Goal: Understand process/instructions

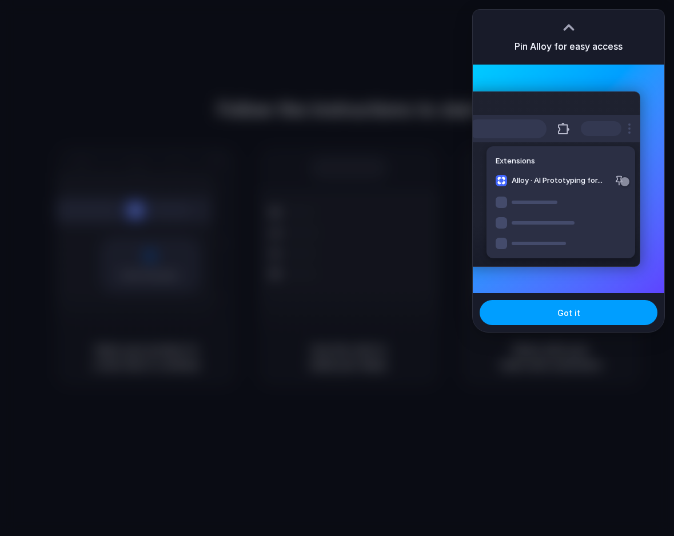
click at [543, 317] on button "Got it" at bounding box center [568, 312] width 178 height 25
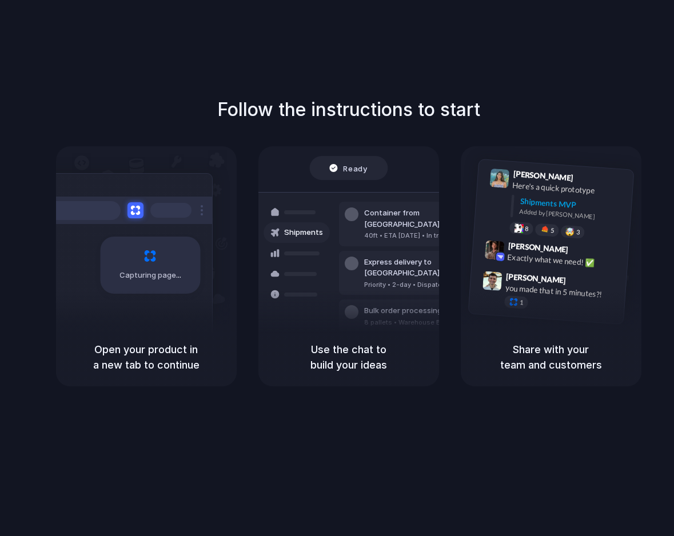
click at [555, 56] on div "Follow the instructions to start Capturing page Open your product in a new tab …" at bounding box center [348, 279] width 697 height 559
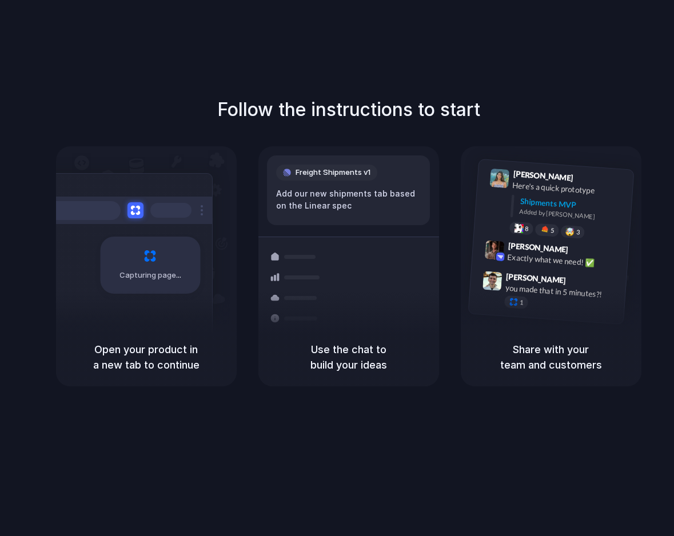
click at [579, 66] on div "Follow the instructions to start Capturing page Open your product in a new tab …" at bounding box center [348, 279] width 697 height 559
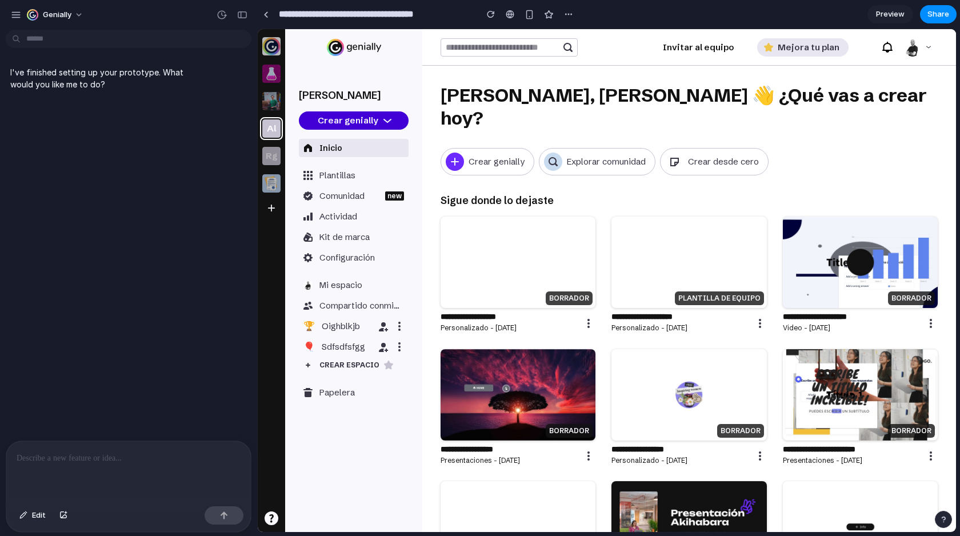
click at [386, 119] on icon at bounding box center [387, 120] width 9 height 9
click at [330, 178] on p "Plantillas" at bounding box center [337, 175] width 36 height 11
click at [63, 462] on div at bounding box center [128, 471] width 245 height 61
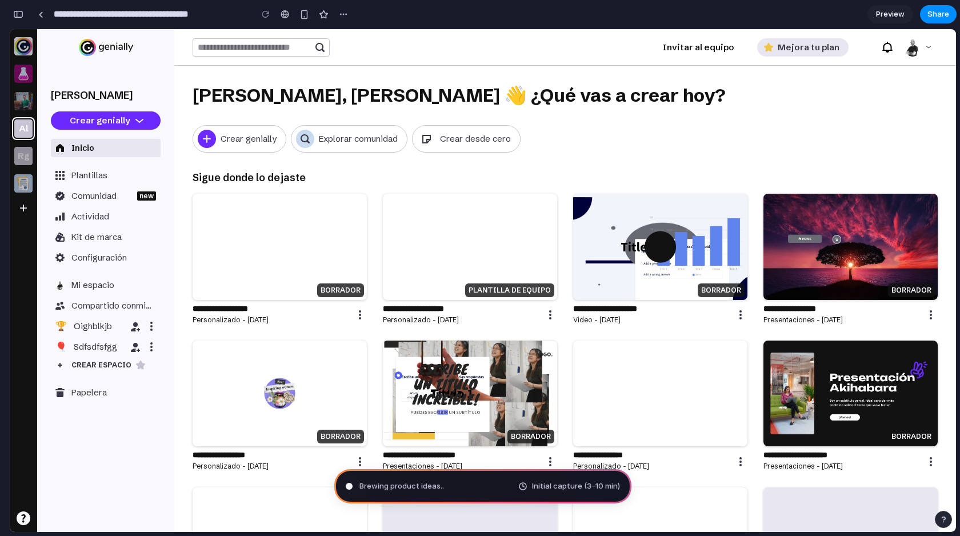
type input "**********"
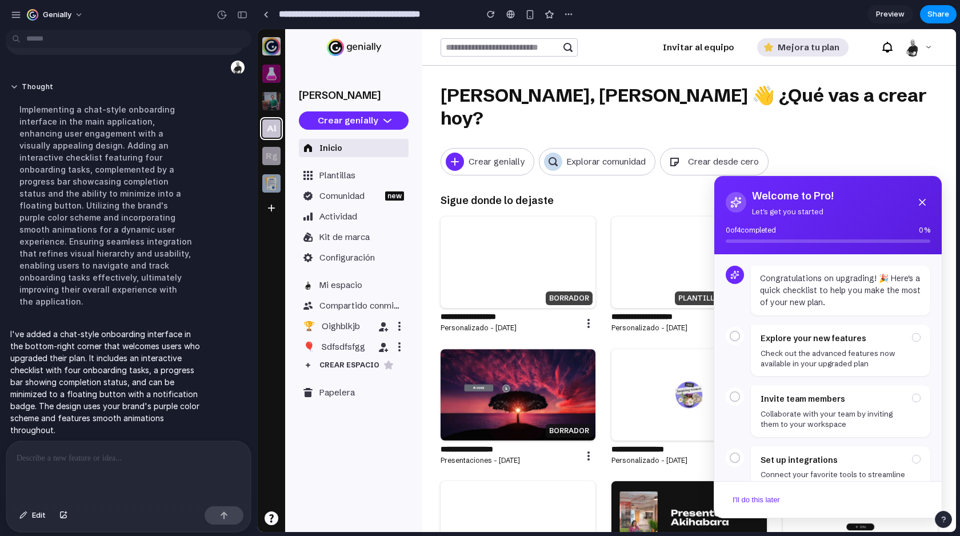
click at [733, 336] on icon at bounding box center [734, 335] width 11 height 11
click at [837, 339] on h4 "Explore your new features" at bounding box center [833, 338] width 145 height 14
click at [838, 337] on h4 "Explore your new features" at bounding box center [833, 338] width 145 height 14
click at [872, 367] on p "Check out the advanced features now available in your upgraded plan" at bounding box center [833, 357] width 145 height 21
click at [845, 356] on p "Check out the advanced features now available in your upgraded plan" at bounding box center [833, 357] width 145 height 21
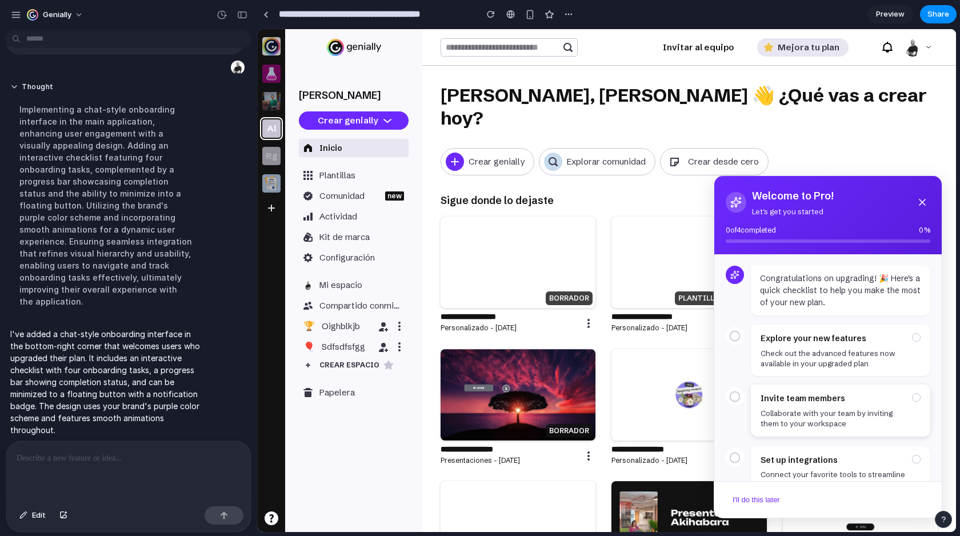
click at [820, 413] on p "Collaborate with your team by inviting them to your workspace" at bounding box center [833, 418] width 145 height 21
click at [114, 455] on p at bounding box center [126, 458] width 219 height 14
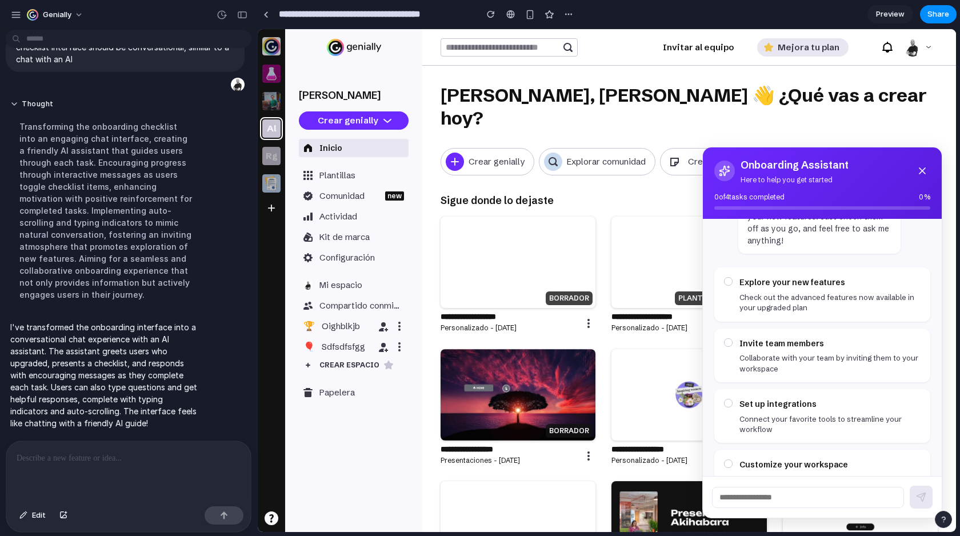
scroll to position [157, 0]
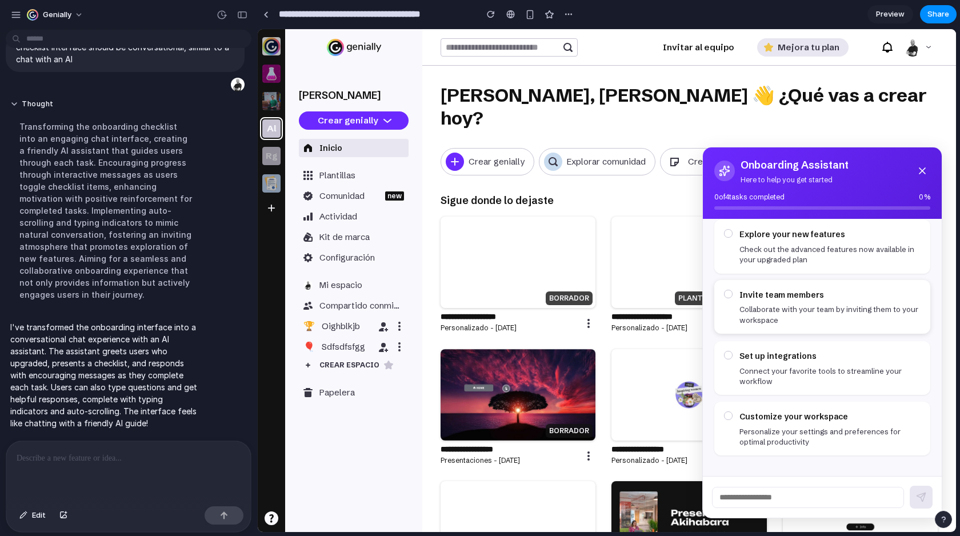
click at [786, 305] on p "Collaborate with your team by inviting them to your workspace" at bounding box center [829, 314] width 181 height 21
click at [786, 301] on div "Invite team members Collaborate with your team by inviting them to your workspa…" at bounding box center [829, 307] width 181 height 37
click at [789, 422] on h4 "Customize your workspace" at bounding box center [829, 417] width 181 height 14
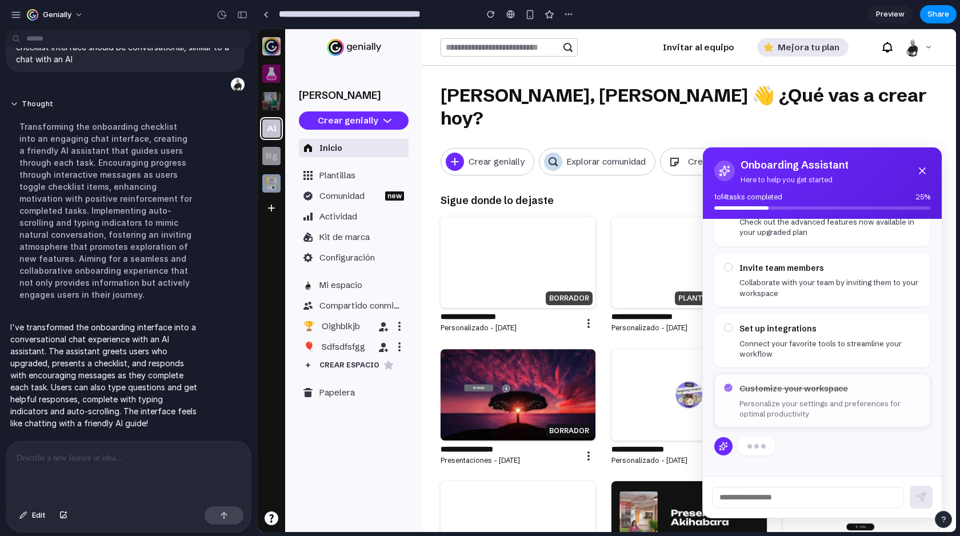
scroll to position [251, 0]
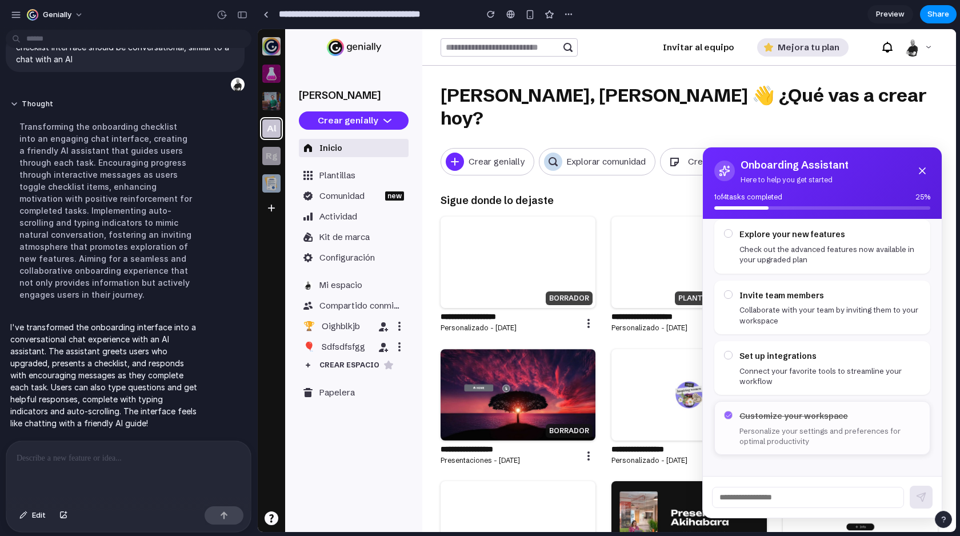
click at [767, 429] on p "Personalize your settings and preferences for optimal productivity" at bounding box center [829, 436] width 181 height 21
click at [774, 496] on input "text" at bounding box center [808, 497] width 192 height 21
type input "**********"
click at [919, 492] on icon at bounding box center [921, 497] width 10 height 10
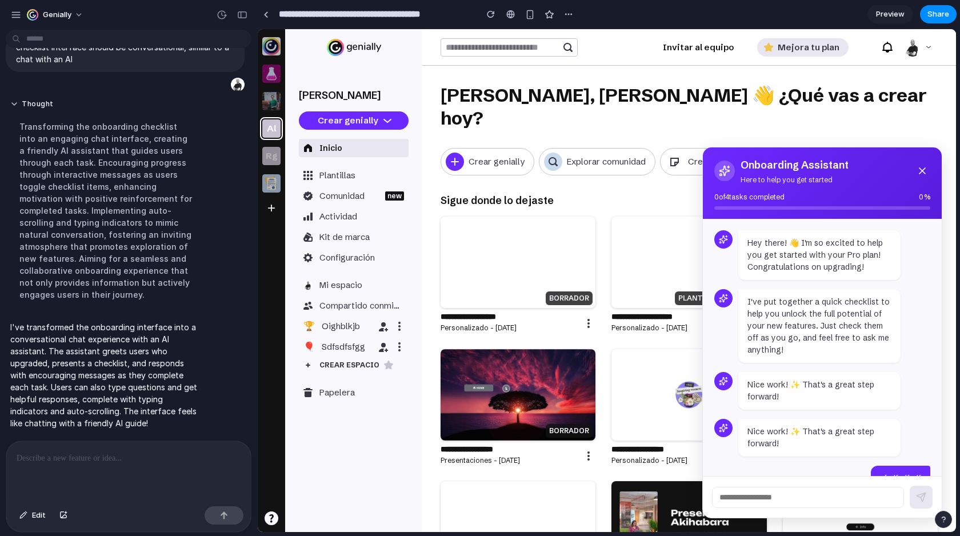
scroll to position [357, 0]
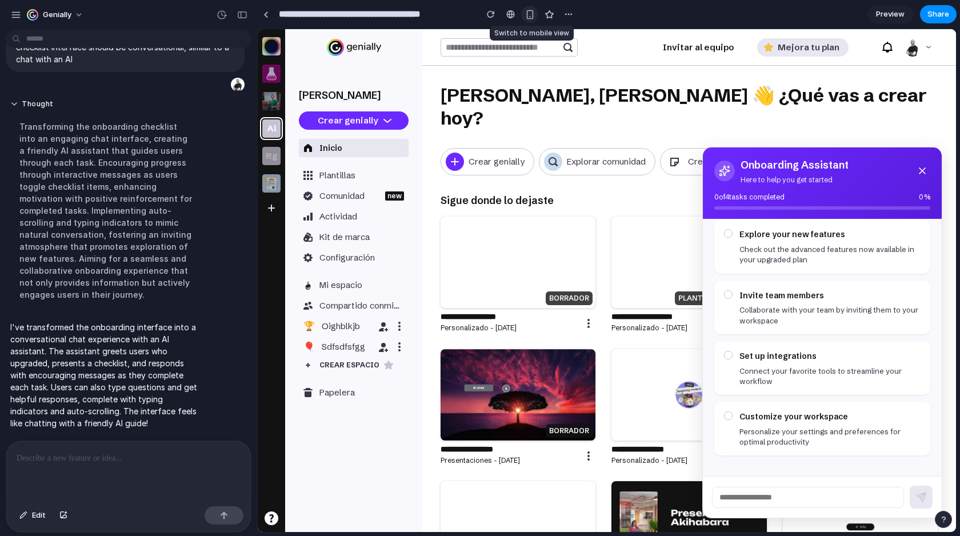
click at [526, 18] on div "button" at bounding box center [530, 15] width 10 height 10
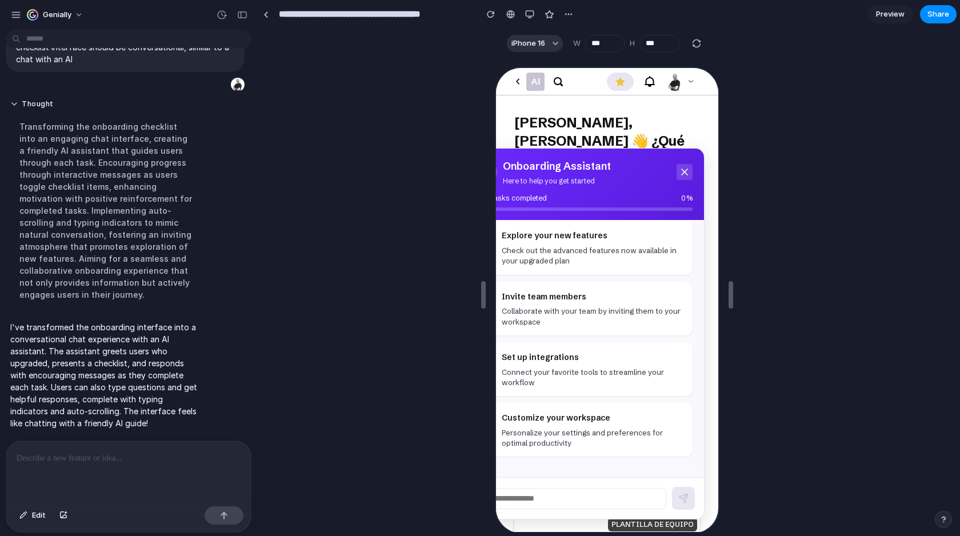
click at [679, 169] on icon at bounding box center [682, 170] width 11 height 11
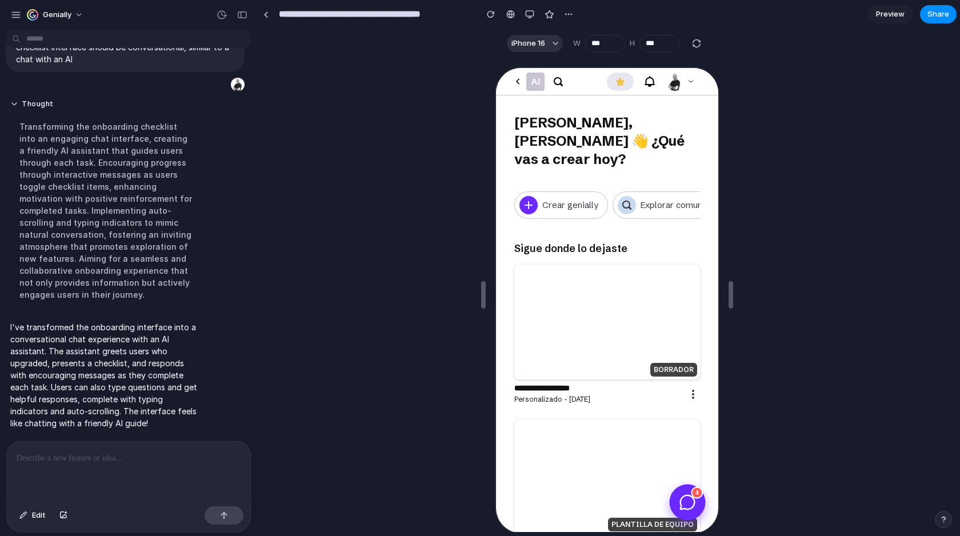
click at [683, 498] on icon at bounding box center [685, 501] width 17 height 17
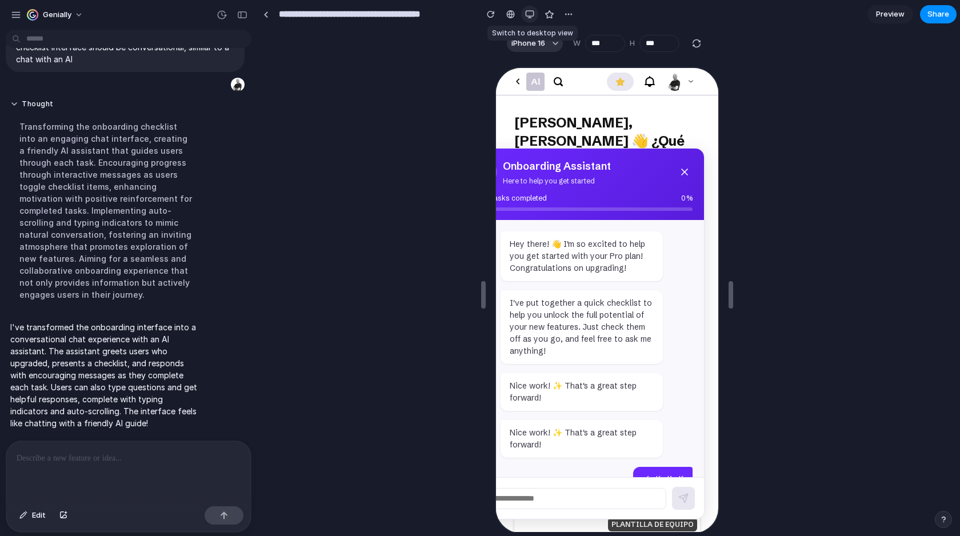
click at [527, 18] on div "button" at bounding box center [529, 14] width 9 height 9
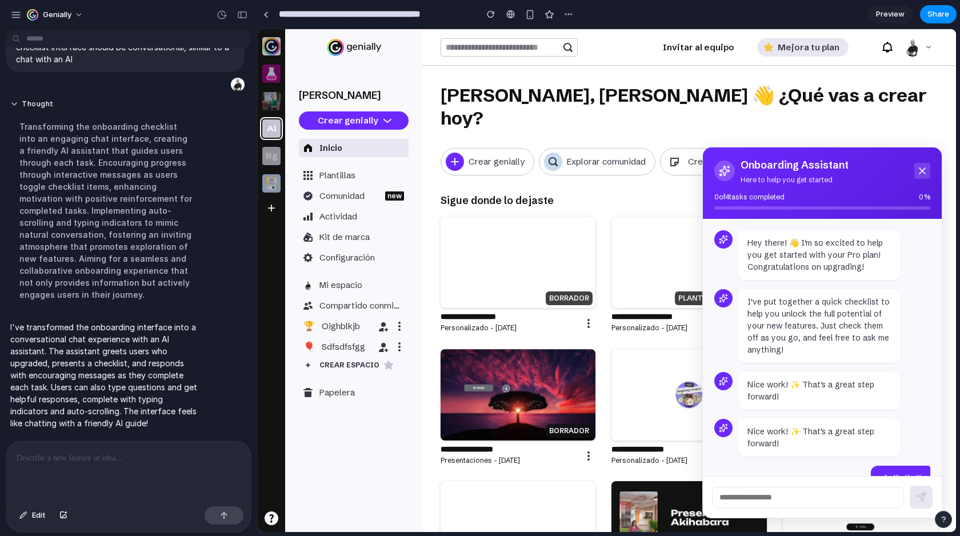
click at [923, 166] on icon at bounding box center [922, 170] width 11 height 11
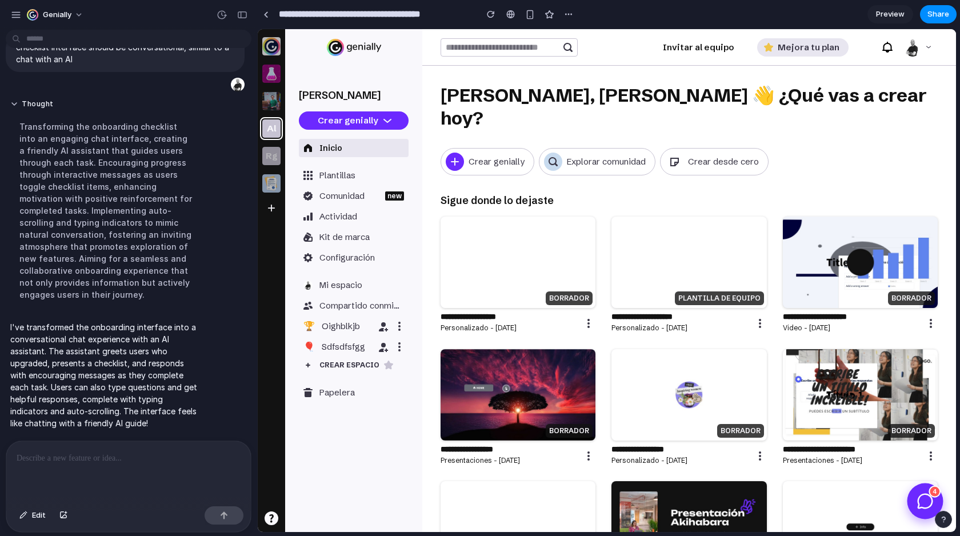
click at [922, 505] on icon at bounding box center [925, 501] width 17 height 17
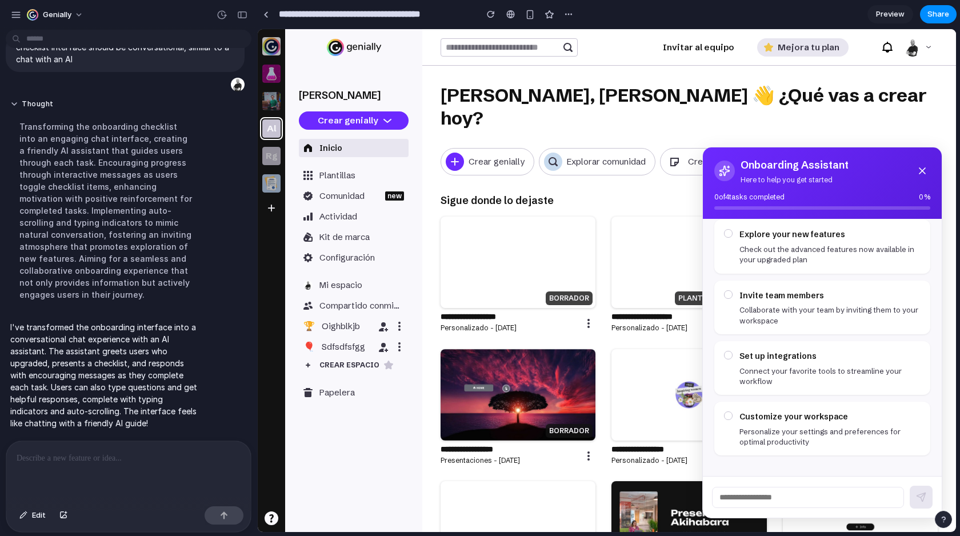
click at [104, 458] on p at bounding box center [126, 458] width 219 height 14
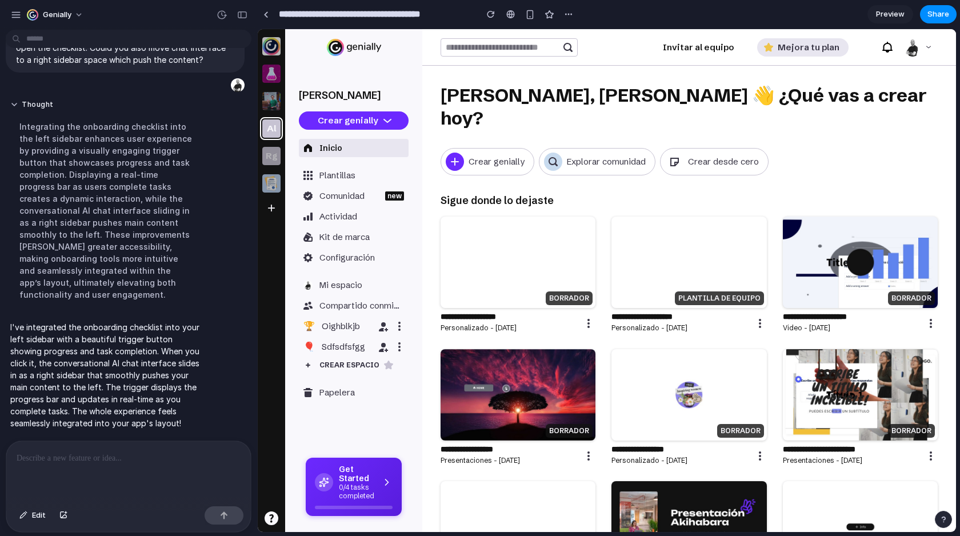
scroll to position [0, 0]
click at [391, 479] on icon at bounding box center [386, 480] width 11 height 11
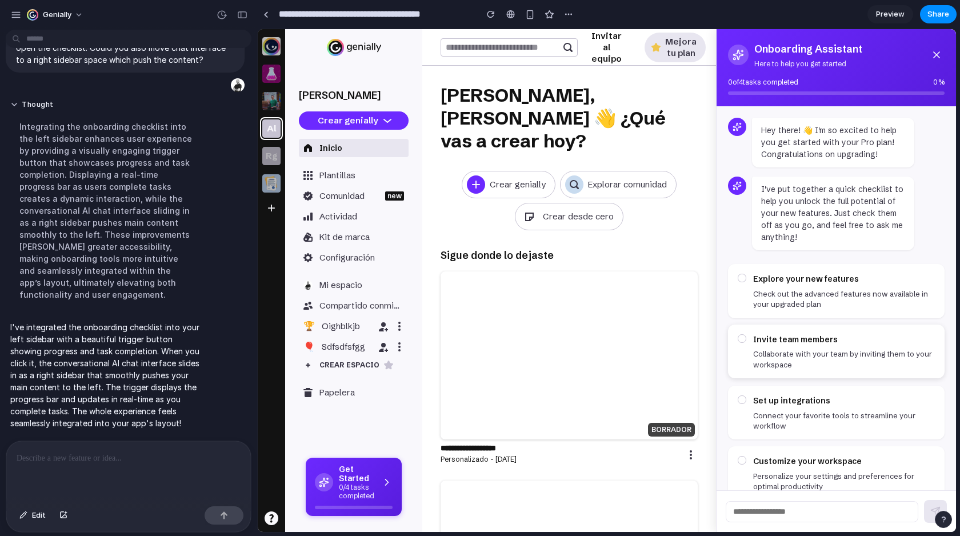
scroll to position [31, 0]
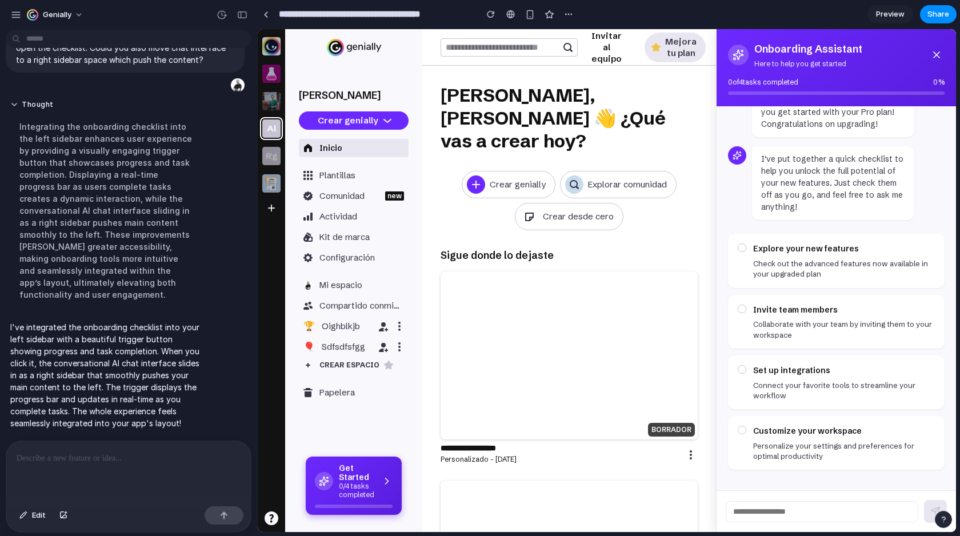
click at [381, 477] on icon at bounding box center [386, 480] width 11 height 11
click at [939, 45] on div "Onboarding Assistant Here to help you get started" at bounding box center [836, 55] width 217 height 29
click at [936, 59] on icon at bounding box center [936, 54] width 11 height 11
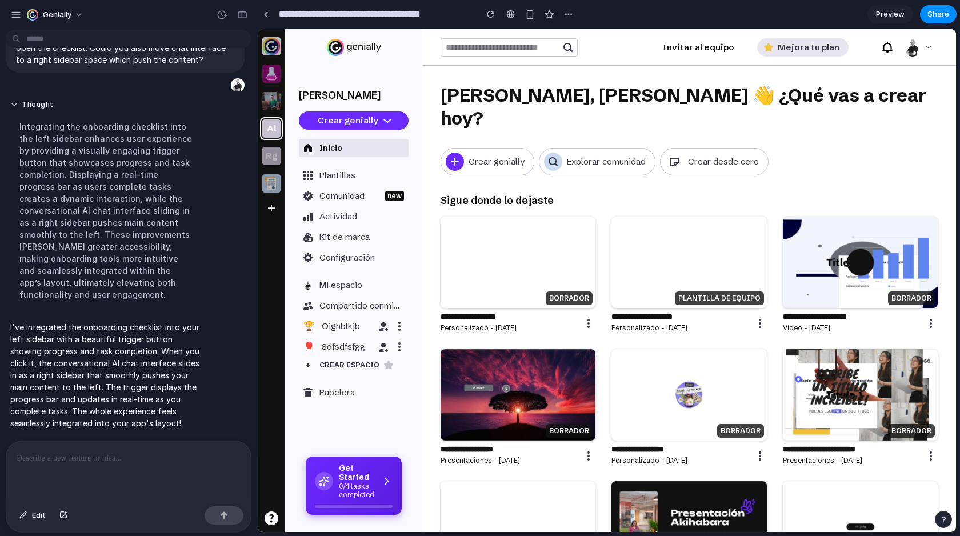
click at [382, 469] on div "Get Started 0/4 tasks completed" at bounding box center [354, 480] width 78 height 35
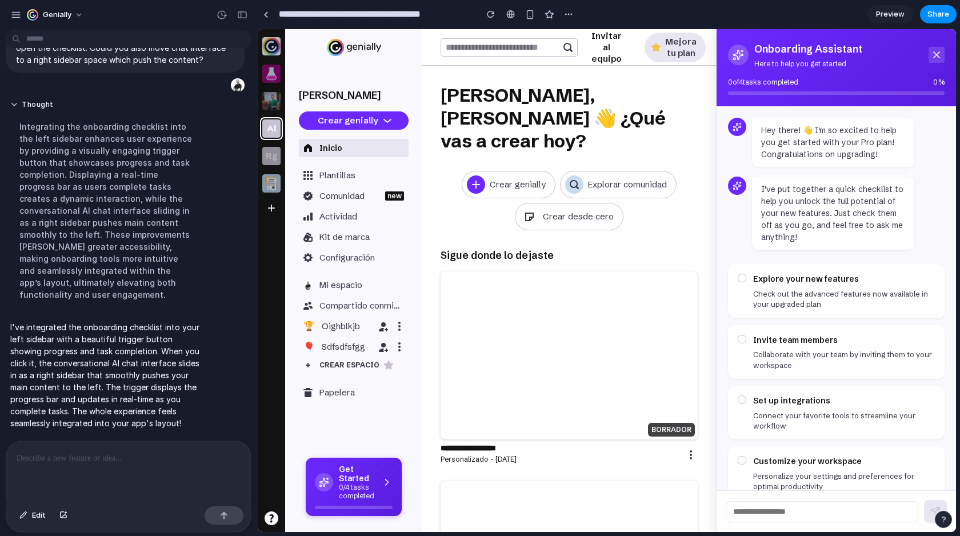
click at [936, 58] on icon at bounding box center [936, 54] width 11 height 11
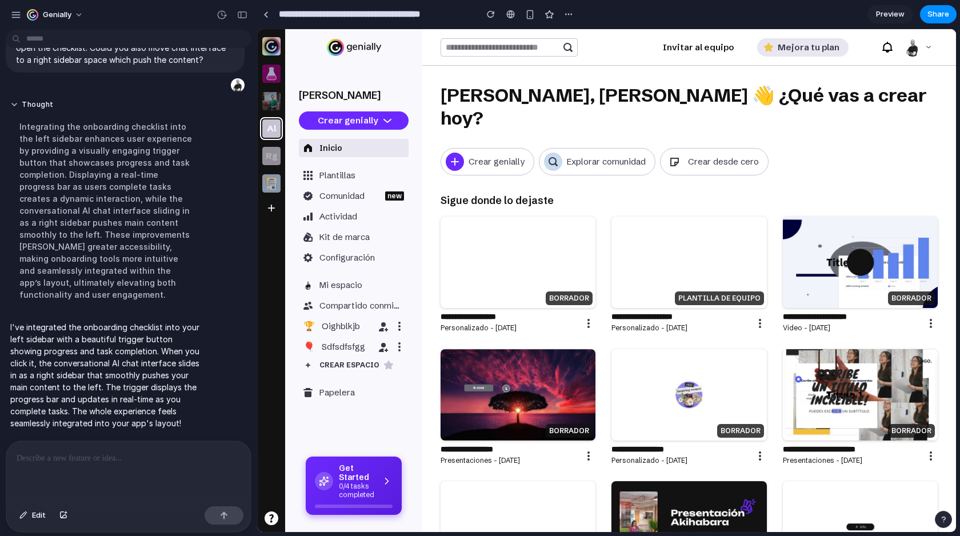
click at [341, 473] on h4 "Get Started" at bounding box center [357, 472] width 37 height 19
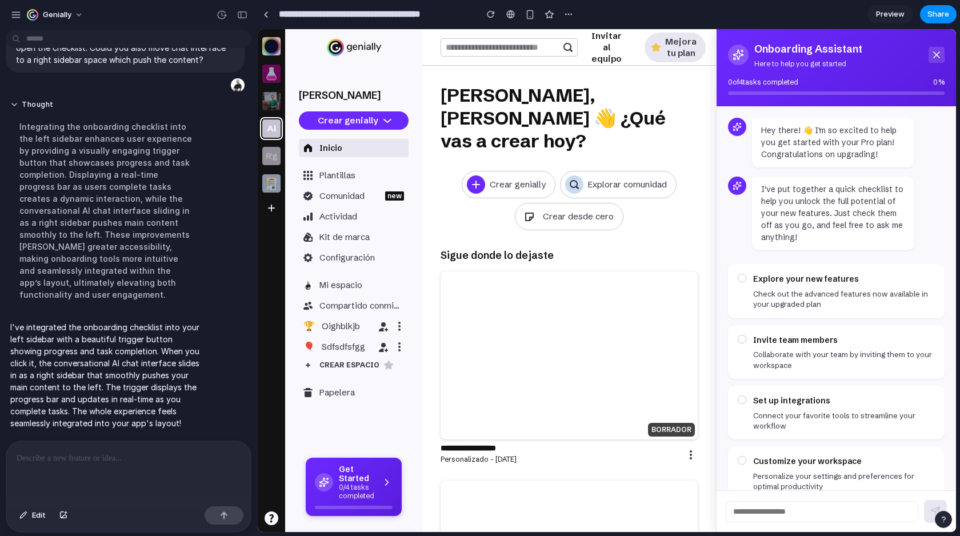
click at [939, 58] on icon at bounding box center [936, 54] width 11 height 11
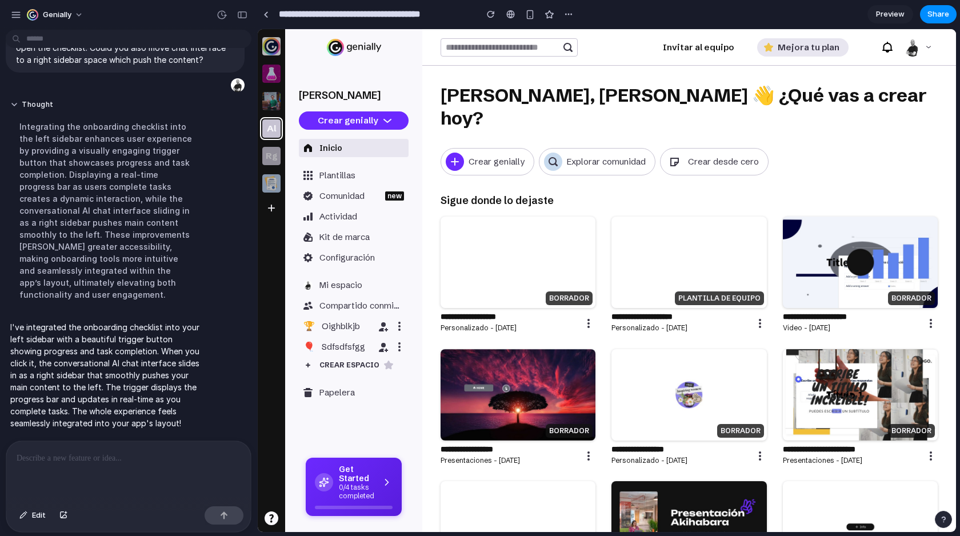
click at [250, 21] on div at bounding box center [232, 15] width 39 height 18
click at [246, 15] on div "button" at bounding box center [242, 15] width 10 height 8
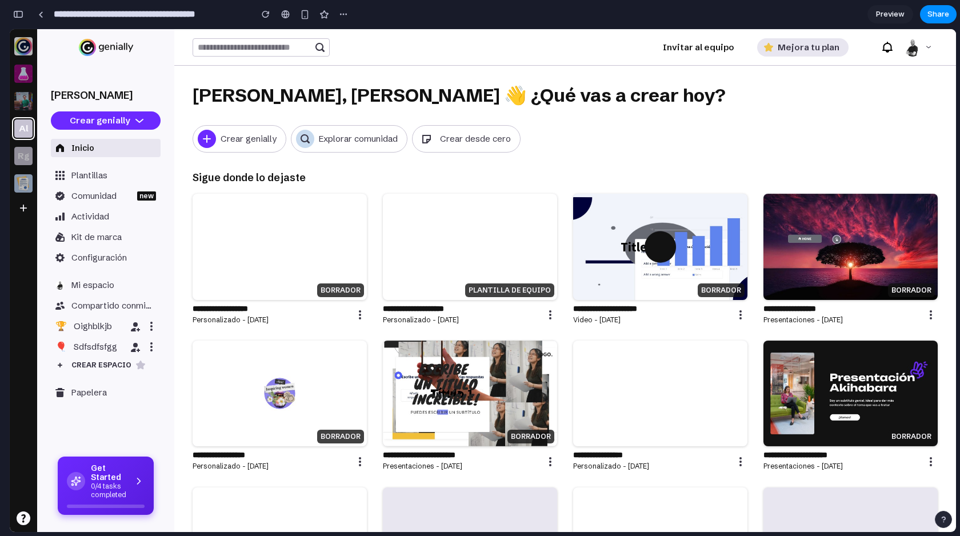
click at [113, 486] on p "0/4 tasks completed" at bounding box center [109, 490] width 37 height 17
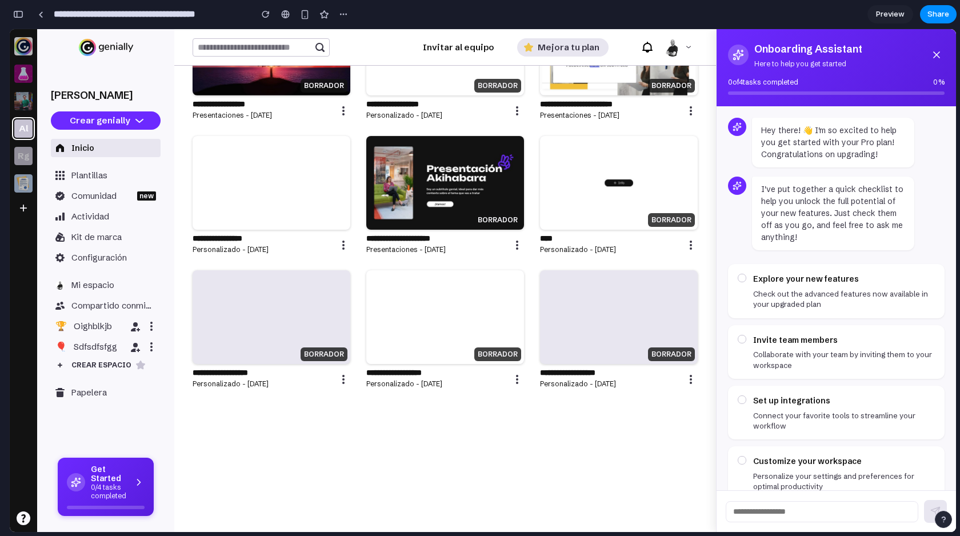
scroll to position [0, 0]
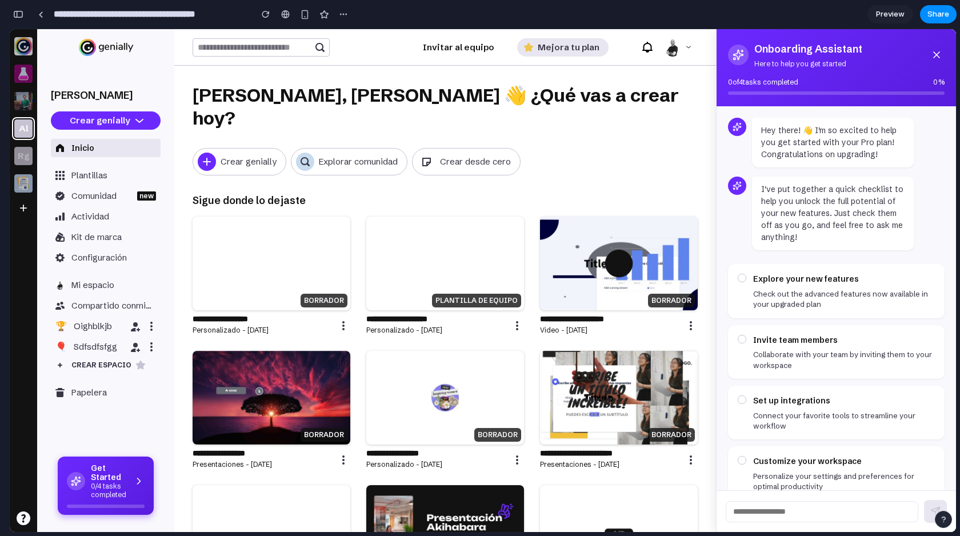
click at [131, 471] on div "Get Started 0/4 tasks completed" at bounding box center [106, 480] width 78 height 35
click at [129, 488] on div "Get Started 0/4 tasks completed" at bounding box center [106, 480] width 78 height 35
click at [139, 478] on icon at bounding box center [138, 480] width 11 height 11
click at [934, 58] on icon at bounding box center [936, 54] width 11 height 11
